Goal: Find specific page/section: Find specific page/section

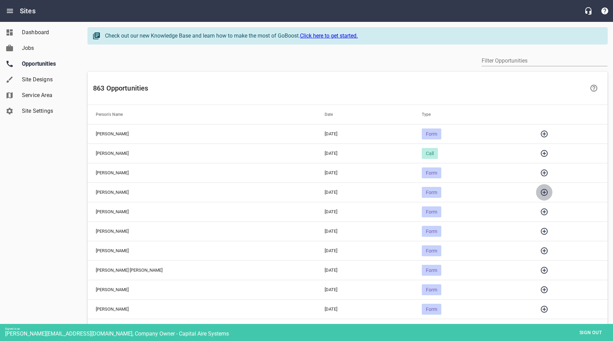
click at [540, 192] on icon "button" at bounding box center [544, 192] width 8 height 8
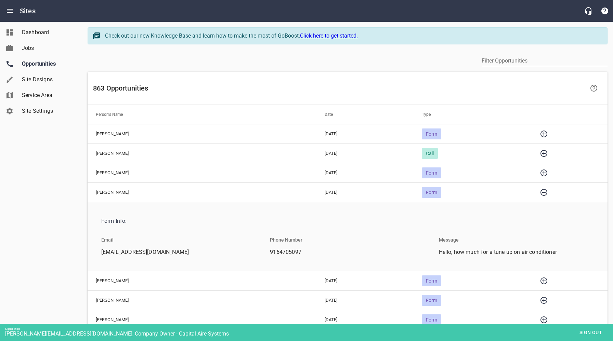
click at [539, 192] on icon "button" at bounding box center [543, 192] width 8 height 8
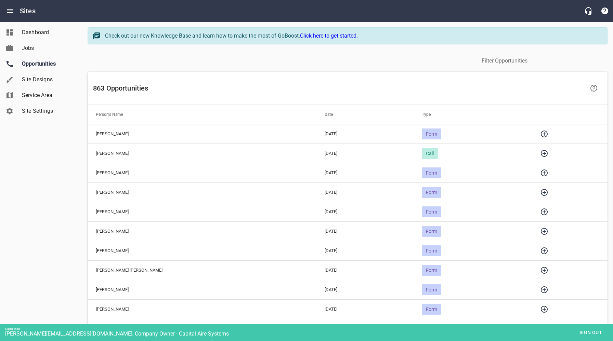
click at [540, 171] on icon "button" at bounding box center [543, 173] width 7 height 7
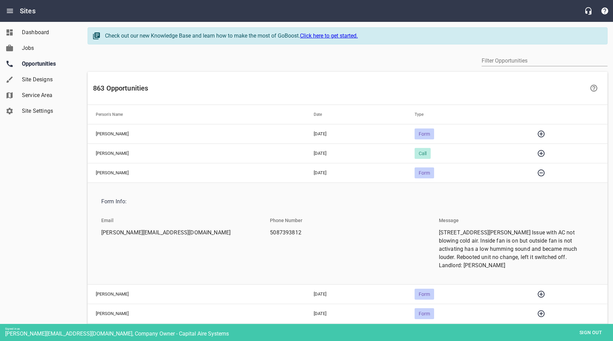
drag, startPoint x: 536, startPoint y: 172, endPoint x: 537, endPoint y: 163, distance: 8.9
click at [537, 172] on icon "button" at bounding box center [541, 173] width 8 height 8
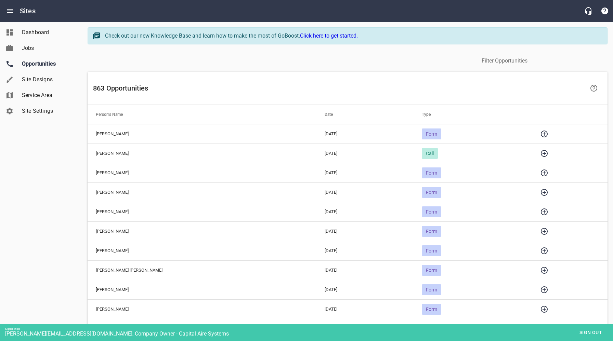
click at [540, 152] on icon "button" at bounding box center [544, 153] width 8 height 8
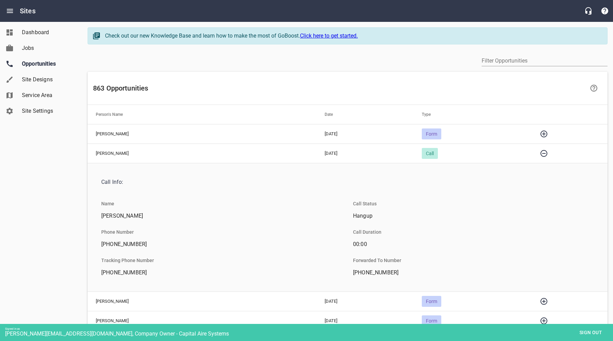
click at [539, 152] on icon "button" at bounding box center [543, 153] width 8 height 8
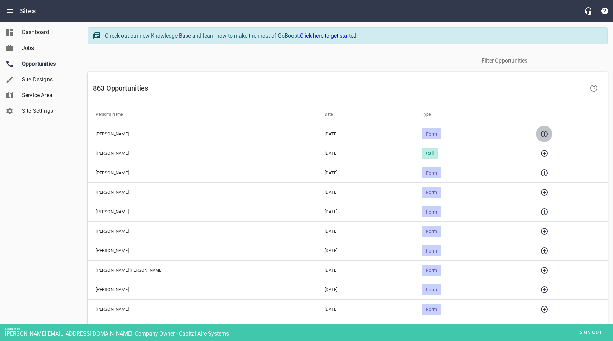
click at [540, 130] on icon "button" at bounding box center [544, 134] width 8 height 8
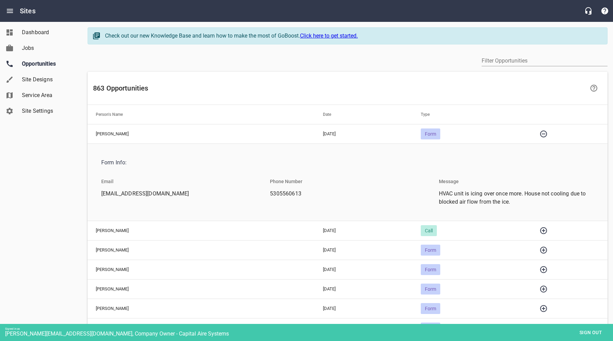
drag, startPoint x: 588, startPoint y: 334, endPoint x: 581, endPoint y: 330, distance: 8.0
click at [588, 334] on span "Sign out" at bounding box center [590, 332] width 29 height 9
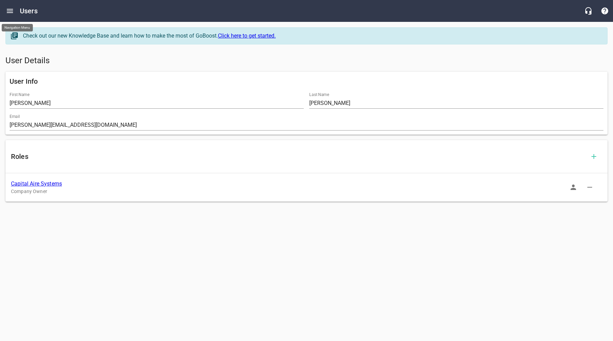
click at [12, 11] on icon "Open drawer" at bounding box center [10, 11] width 6 height 4
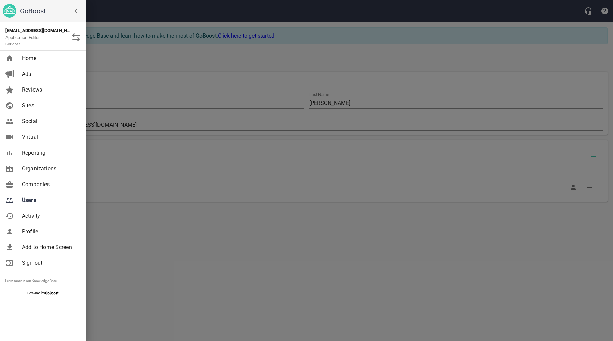
click at [40, 187] on span "Companies" at bounding box center [49, 184] width 55 height 8
